Goal: Transaction & Acquisition: Subscribe to service/newsletter

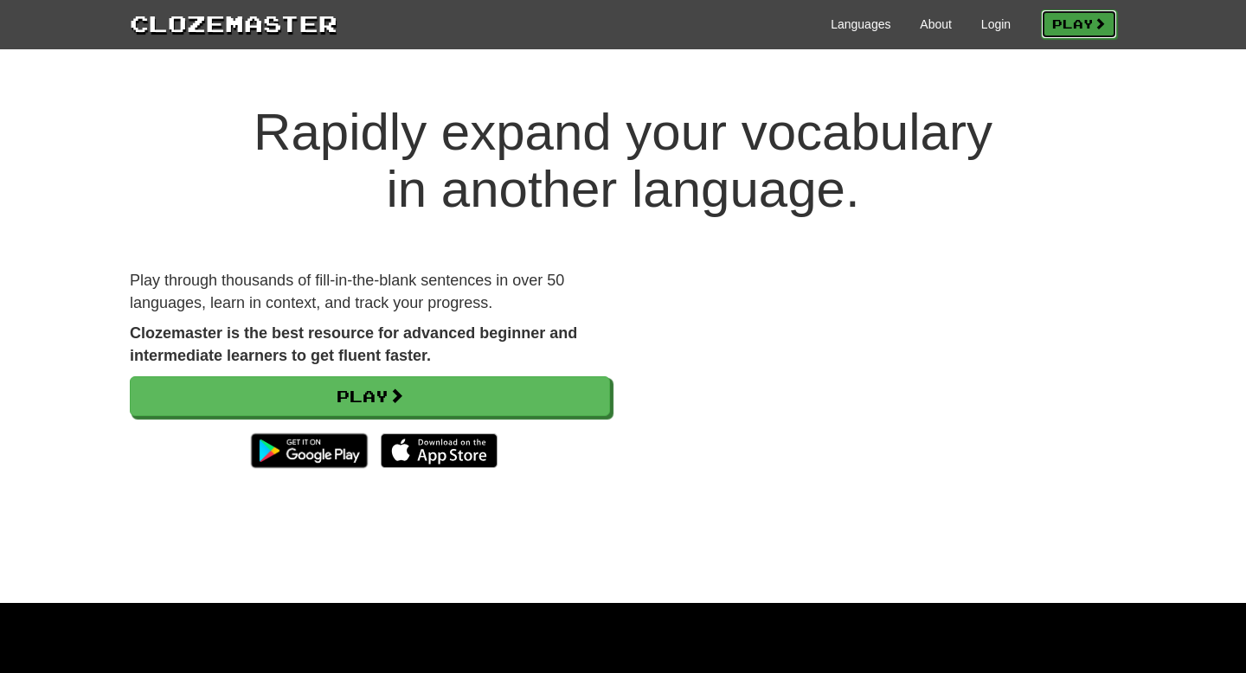
click at [1044, 30] on link "Play" at bounding box center [1079, 24] width 76 height 29
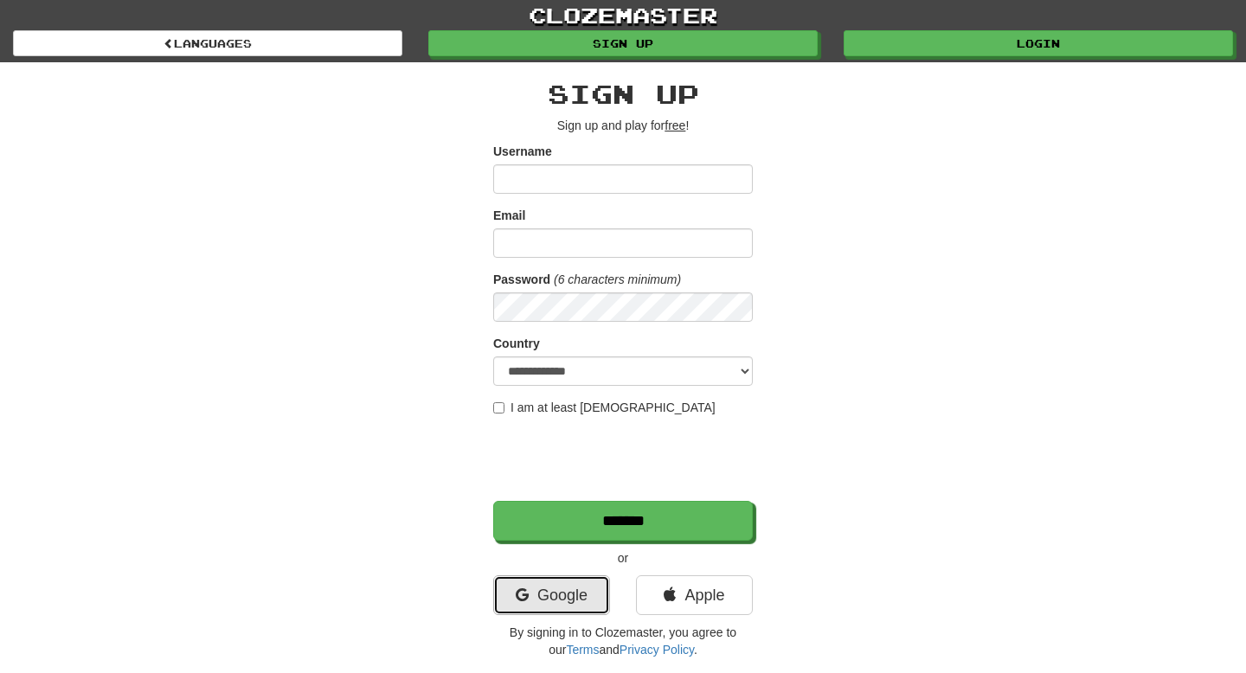
click at [543, 590] on link "Google" at bounding box center [551, 595] width 117 height 40
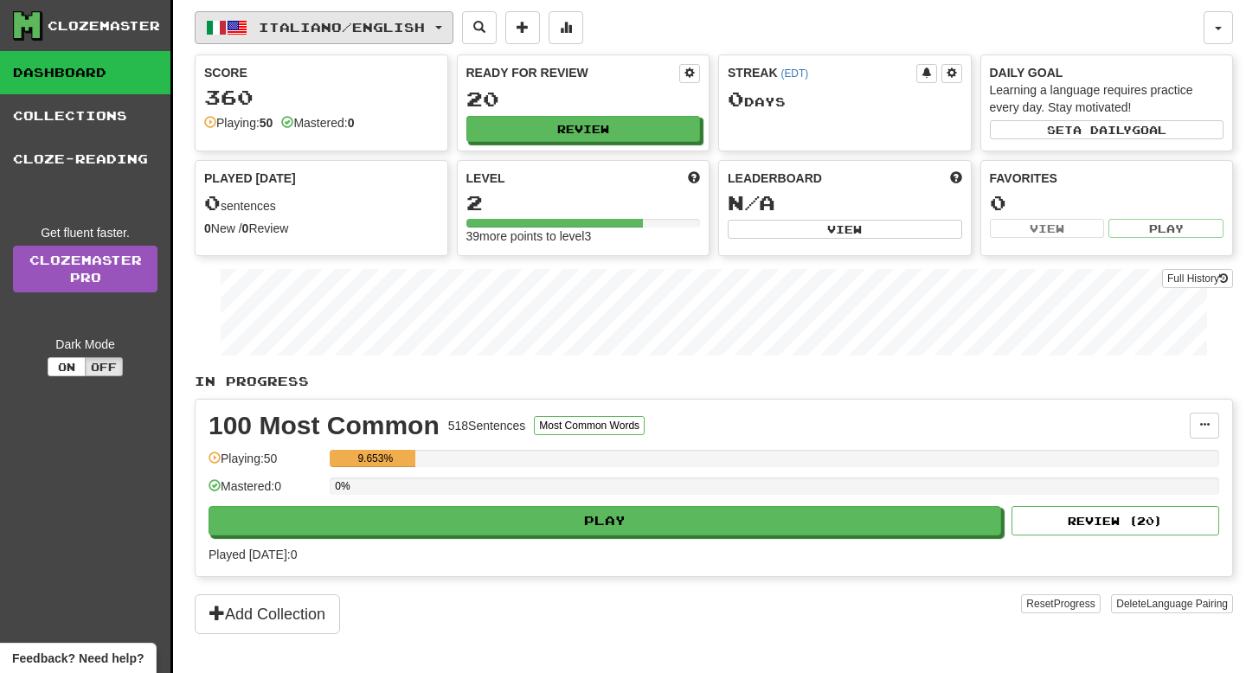
click at [354, 33] on span "Italiano / English" at bounding box center [342, 27] width 166 height 15
